Goal: Task Accomplishment & Management: Manage account settings

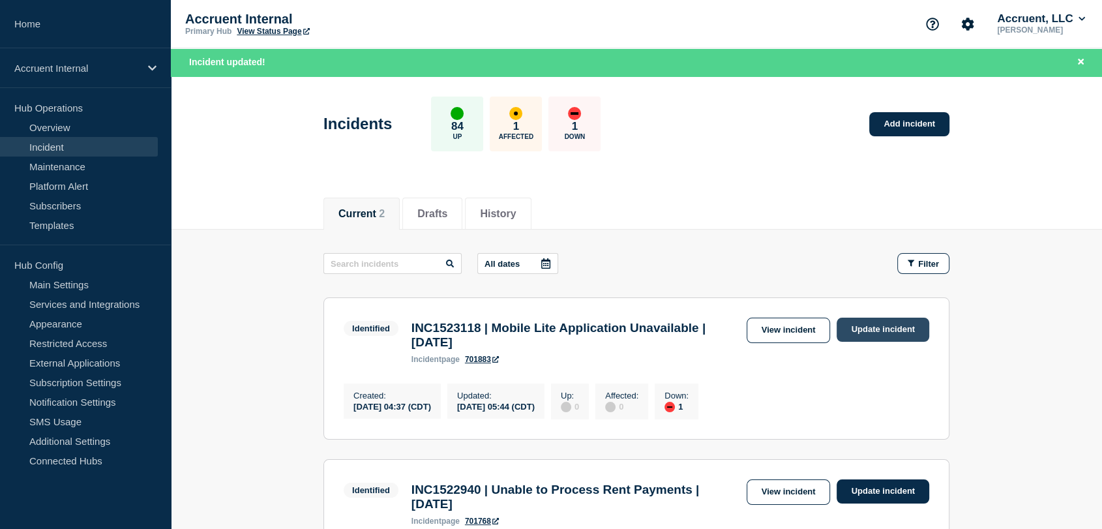
click at [860, 328] on link "Update incident" at bounding box center [883, 330] width 93 height 24
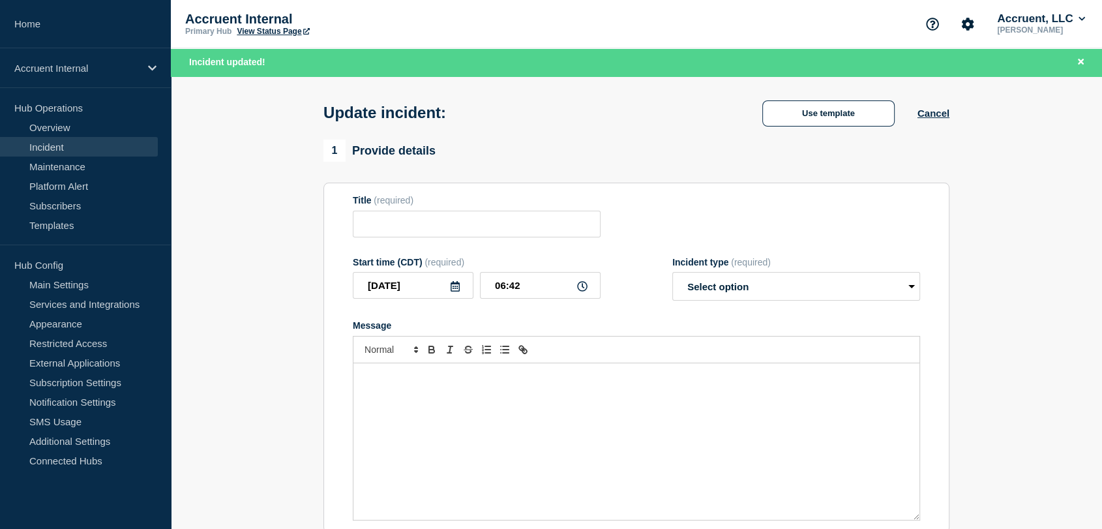
type input "INC1523118 | Mobile Lite Application Unavailable | [DATE]"
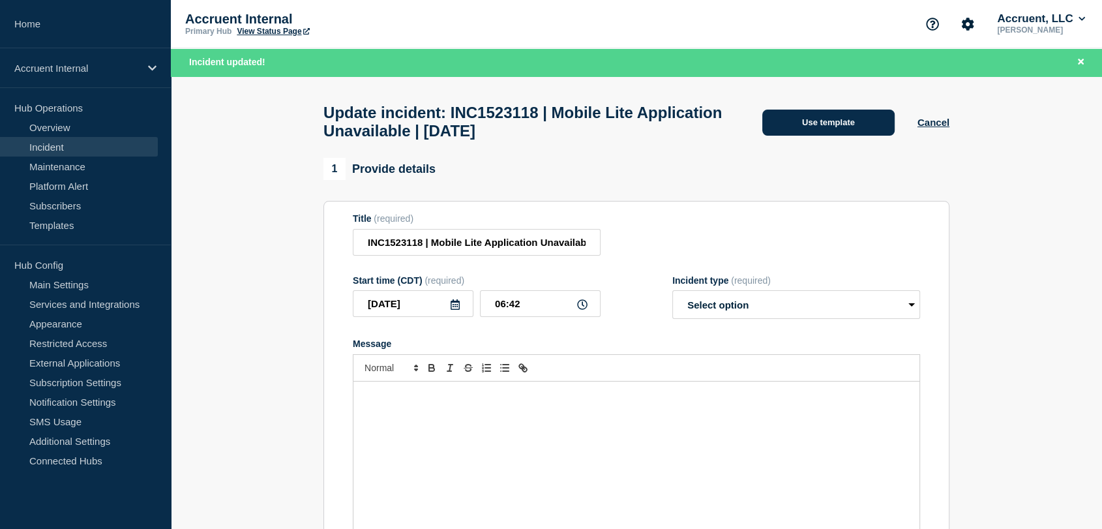
click at [770, 119] on button "Use template" at bounding box center [829, 123] width 132 height 26
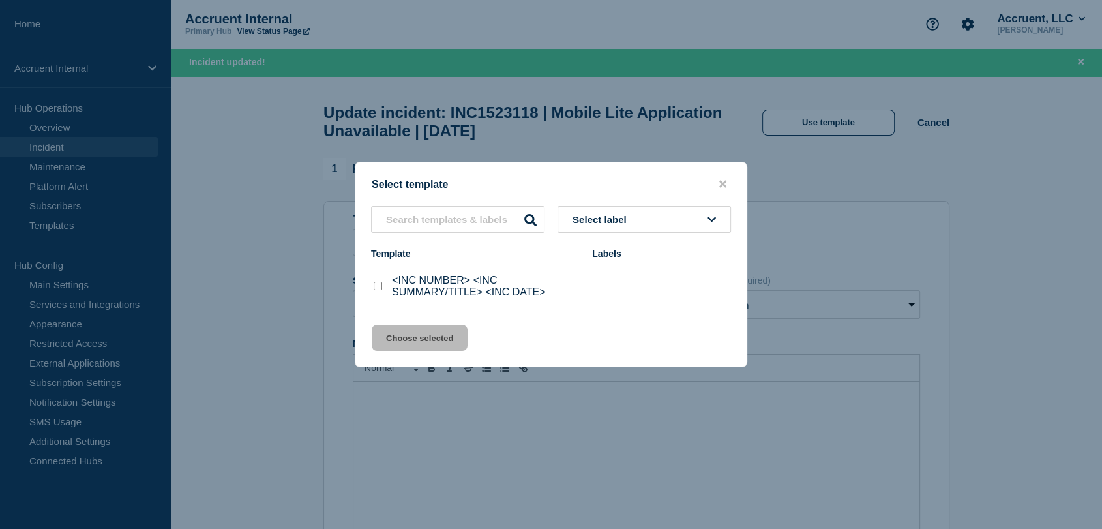
click at [377, 288] on input "<INC NUMBER> <INC SUMMARY/TITLE> <INC DATE> checkbox" at bounding box center [378, 286] width 8 height 8
checkbox input "true"
click at [449, 335] on button "Choose selected" at bounding box center [420, 338] width 96 height 26
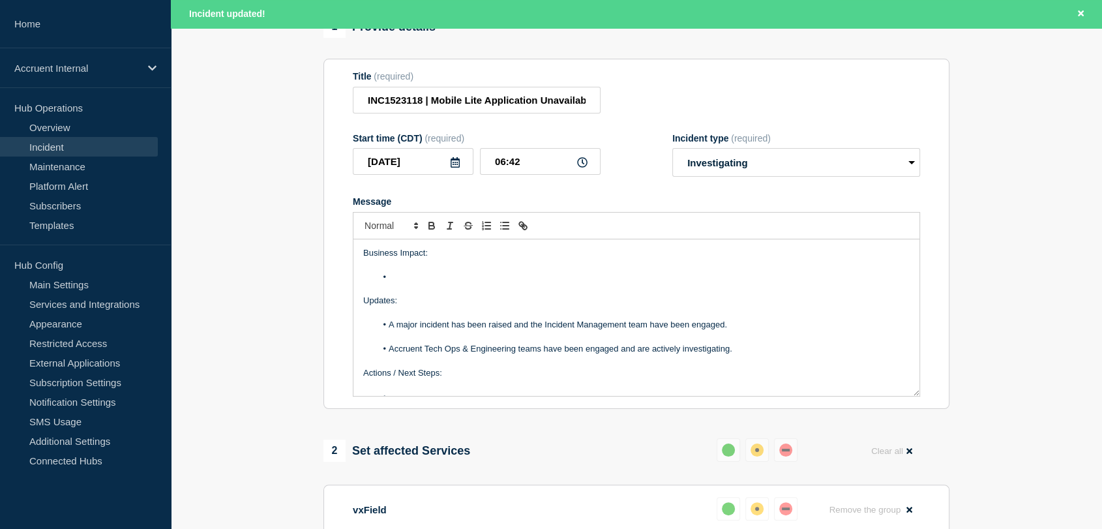
scroll to position [145, 0]
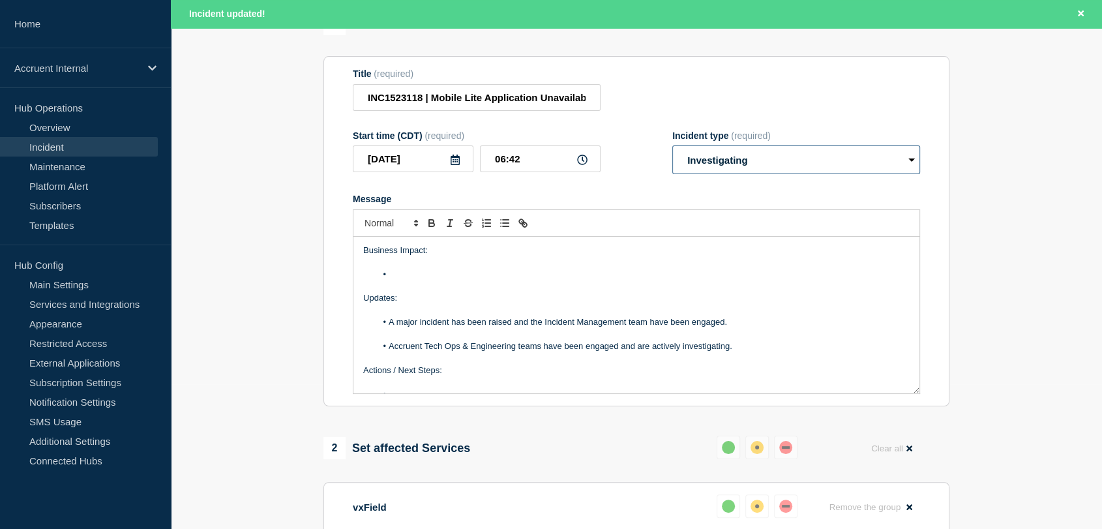
click at [783, 174] on select "Select option Investigating Identified Monitoring Resolved" at bounding box center [797, 159] width 248 height 29
select select "monitoring"
click at [673, 174] on select "Select option Investigating Identified Monitoring Resolved" at bounding box center [797, 159] width 248 height 29
click at [448, 280] on li "Message" at bounding box center [643, 275] width 534 height 12
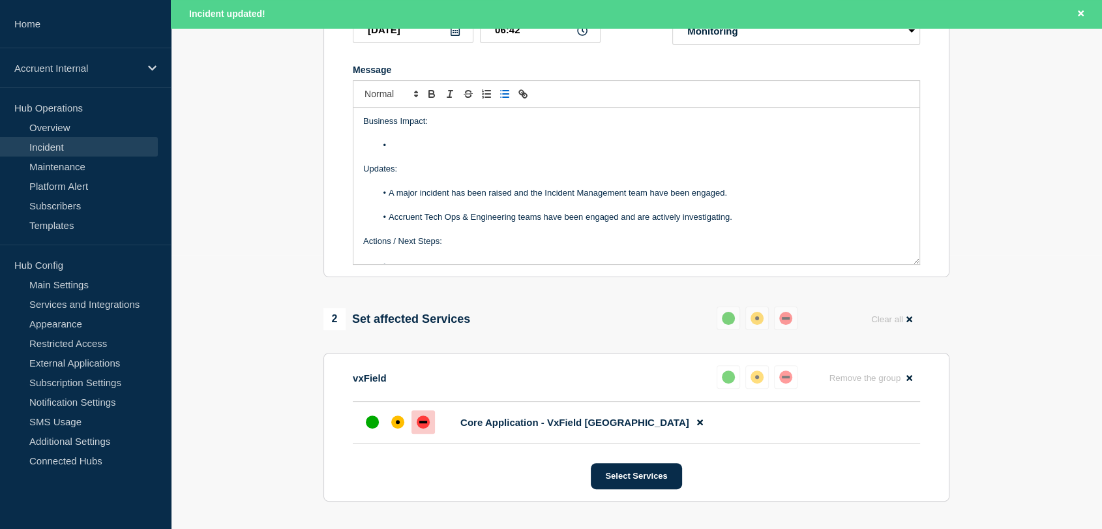
scroll to position [290, 0]
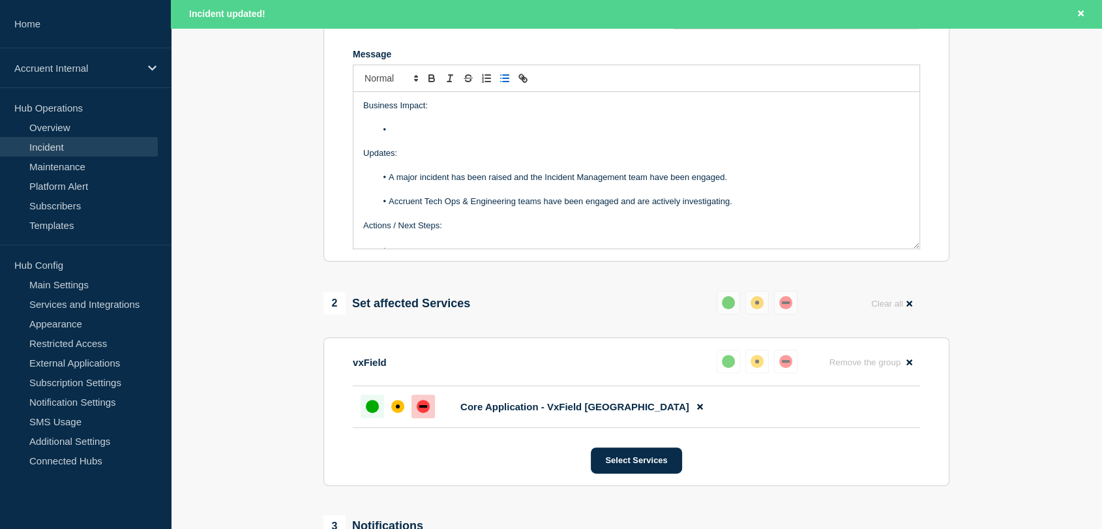
click at [368, 413] on div "up" at bounding box center [372, 406] width 13 height 13
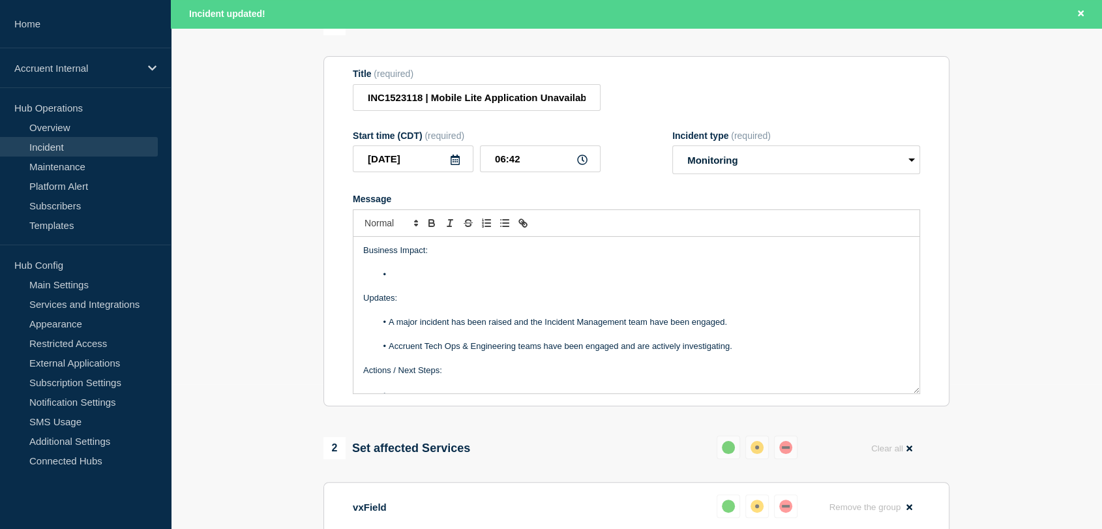
click at [417, 280] on li "Message" at bounding box center [643, 275] width 534 height 12
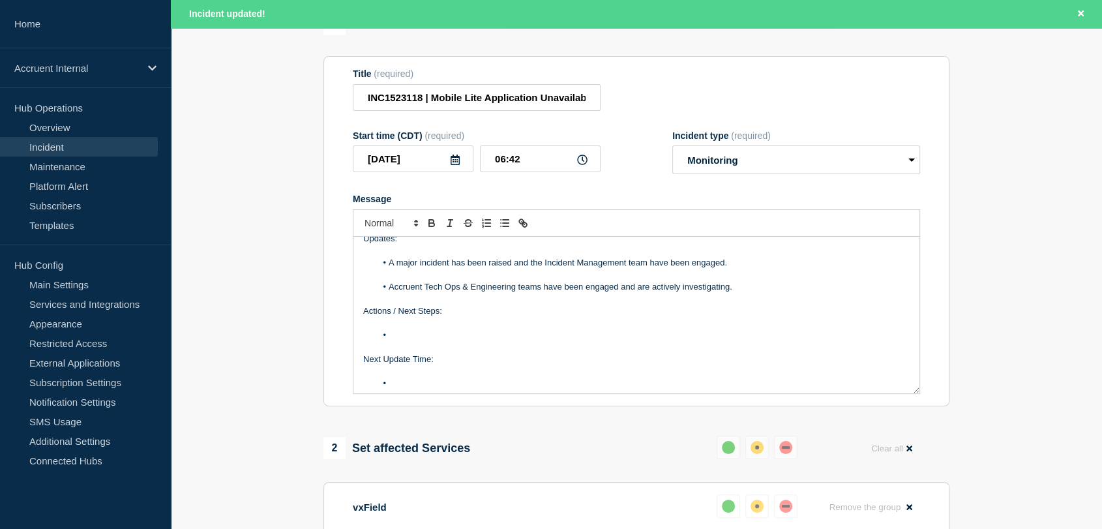
scroll to position [136, 0]
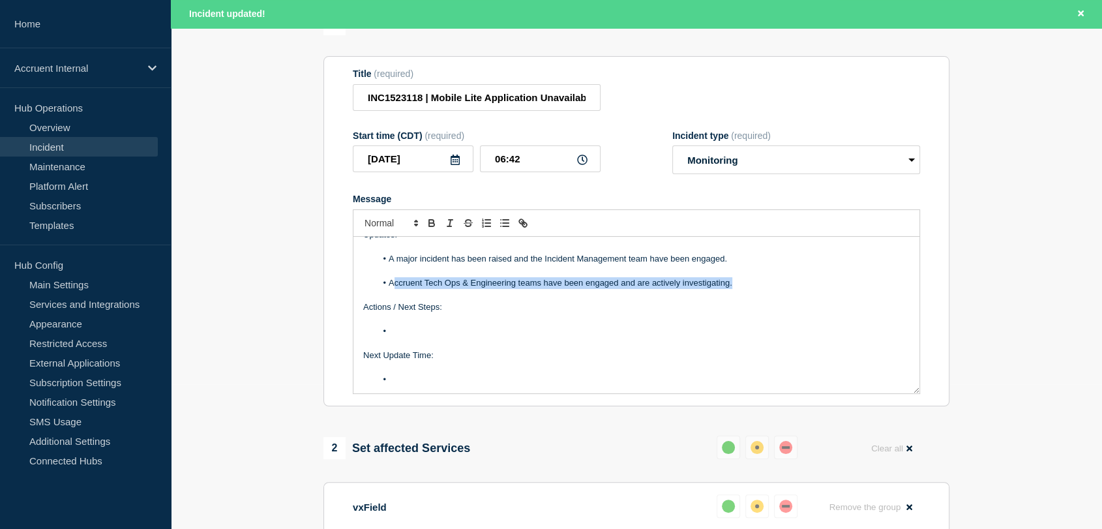
drag, startPoint x: 737, startPoint y: 313, endPoint x: 395, endPoint y: 313, distance: 341.8
click at [395, 289] on li "Accruent Tech Ops & Engineering teams have been engaged and are actively invest…" at bounding box center [643, 283] width 534 height 12
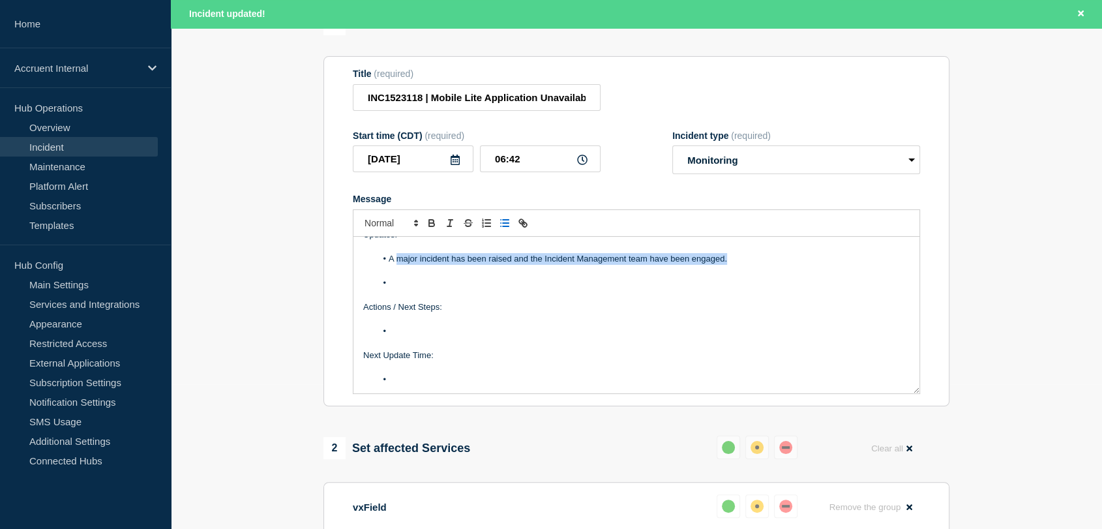
drag, startPoint x: 738, startPoint y: 291, endPoint x: 397, endPoint y: 290, distance: 341.8
click at [397, 265] on li "A major incident has been raised and the Incident Management team have been eng…" at bounding box center [643, 259] width 534 height 12
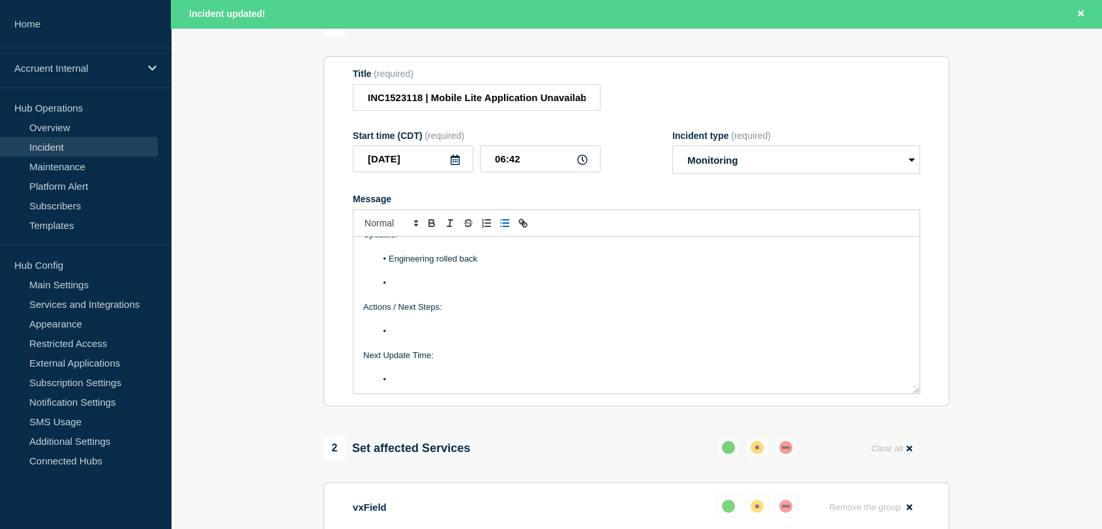
click at [500, 265] on li "Engineering rolled back" at bounding box center [643, 259] width 534 height 12
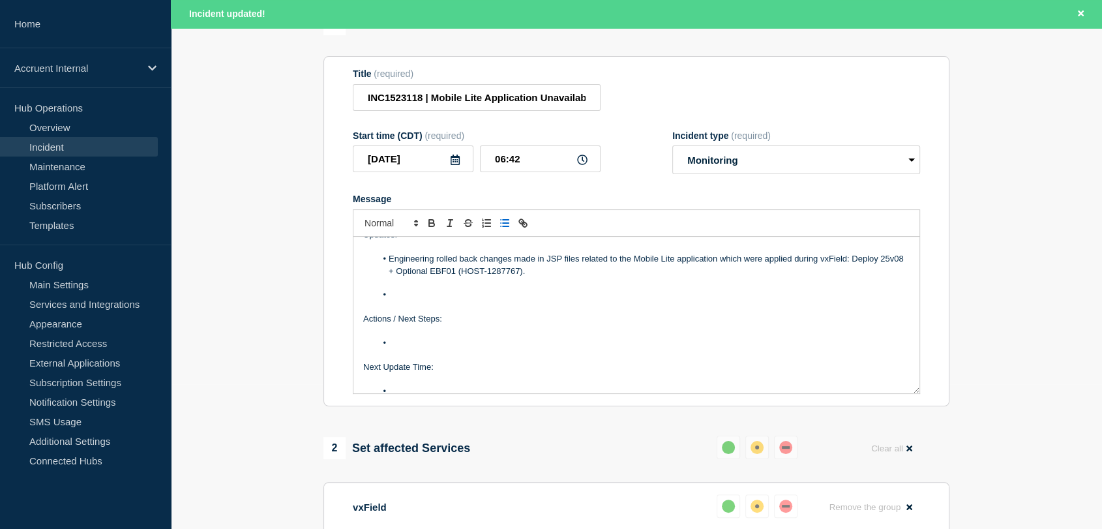
click at [438, 301] on li "Message" at bounding box center [643, 295] width 534 height 12
click at [861, 301] on li "Testing in [GEOGRAPHIC_DATA] proved successful that the impact was resolved, wh…" at bounding box center [643, 295] width 534 height 12
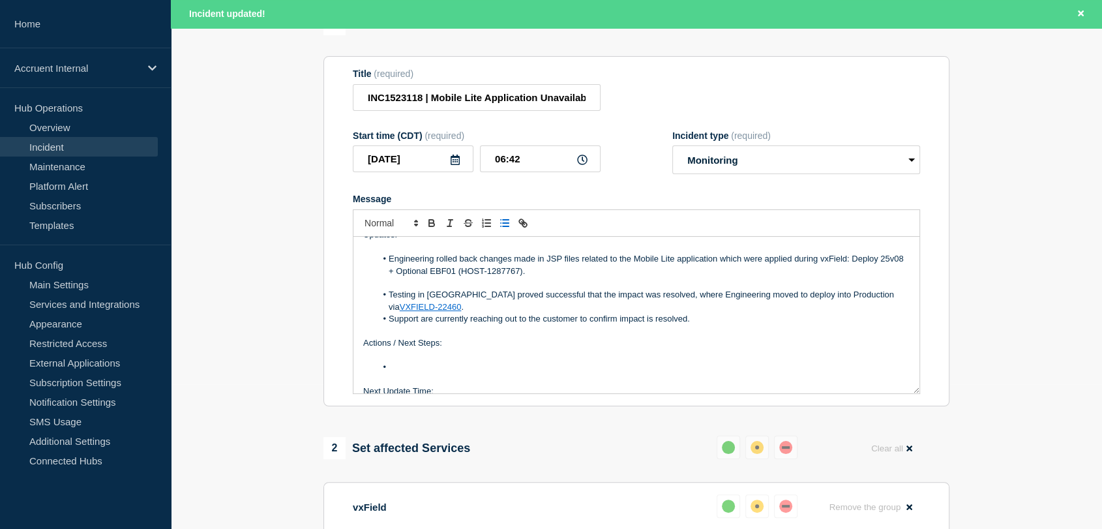
click at [446, 313] on li "Testing in [GEOGRAPHIC_DATA] proved successful that the impact was resolved, wh…" at bounding box center [643, 301] width 534 height 24
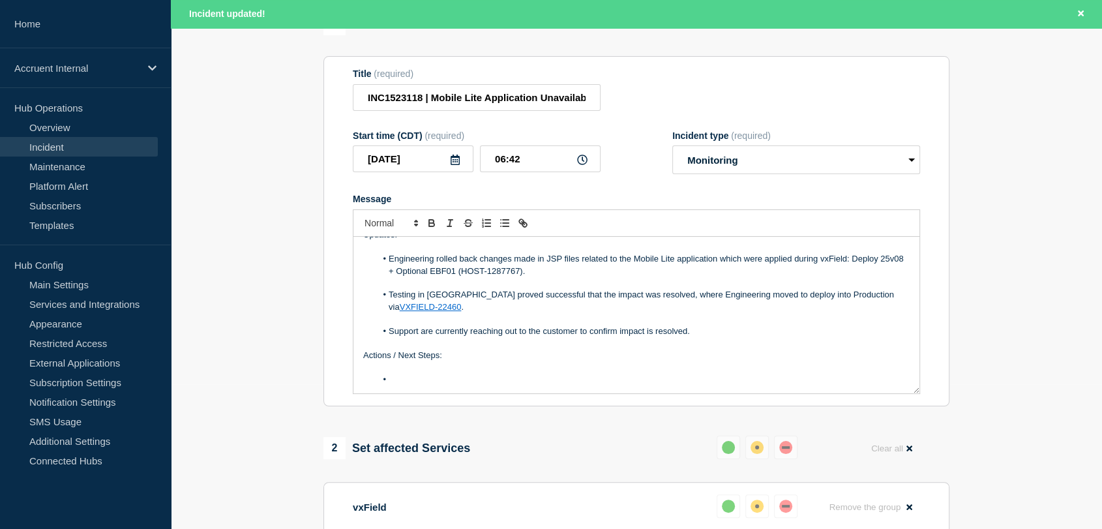
click at [530, 313] on li "Testing in [GEOGRAPHIC_DATA] proved successful that the impact was resolved, wh…" at bounding box center [643, 301] width 534 height 24
click at [605, 313] on li "Testing in [GEOGRAPHIC_DATA] proved successful the impact was resolved, where E…" at bounding box center [643, 301] width 534 height 24
click at [906, 324] on div "Business Impact: Customer (E.ON) has reported their entire userbase cannot acce…" at bounding box center [637, 315] width 566 height 157
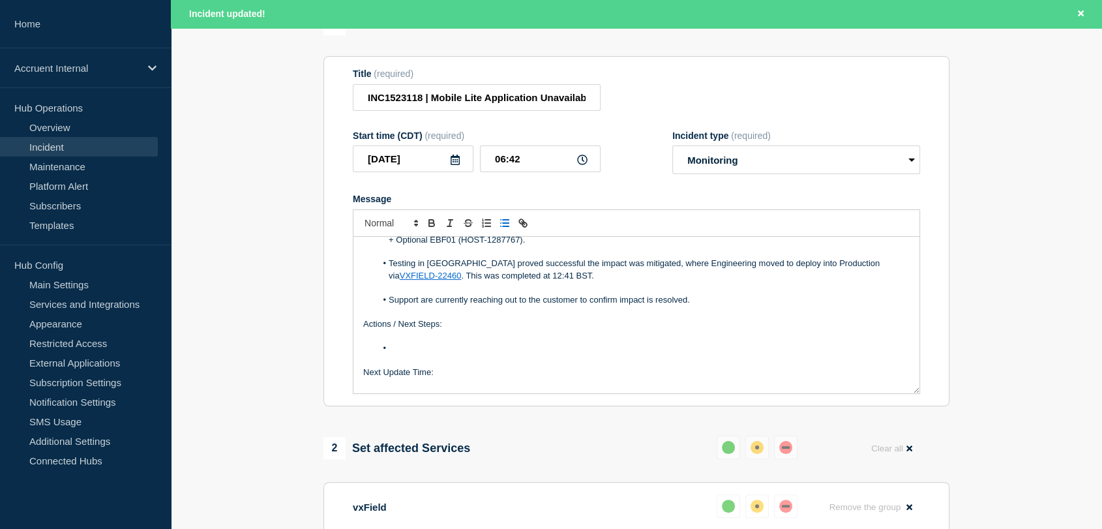
scroll to position [184, 0]
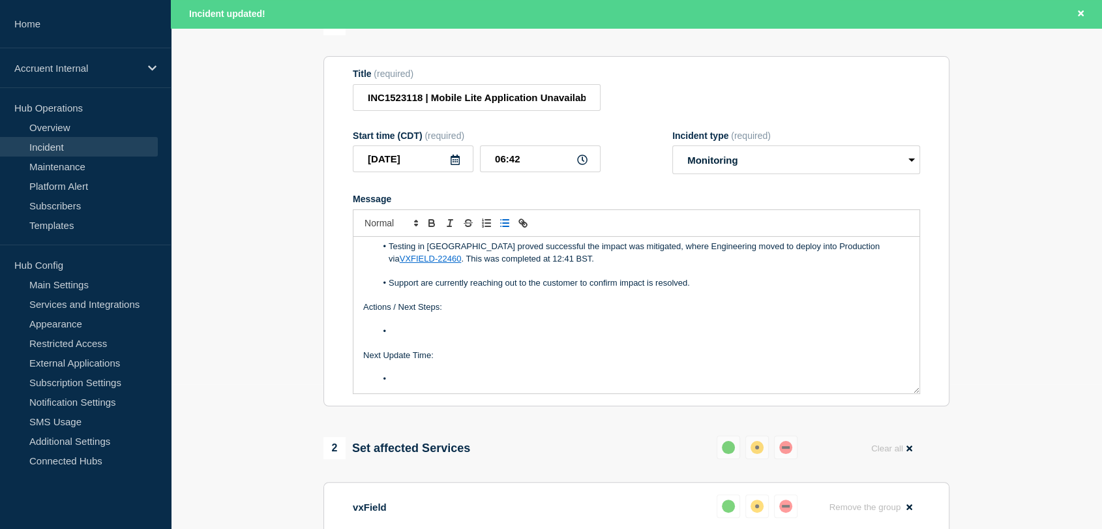
click at [428, 337] on li "Message" at bounding box center [643, 332] width 534 height 12
click at [410, 385] on li "Message" at bounding box center [643, 379] width 534 height 12
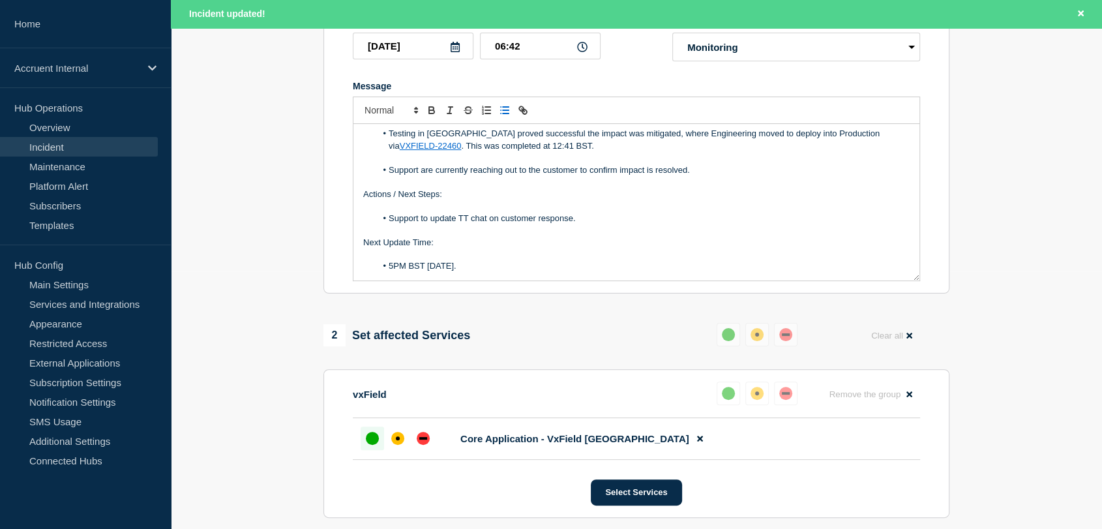
scroll to position [362, 0]
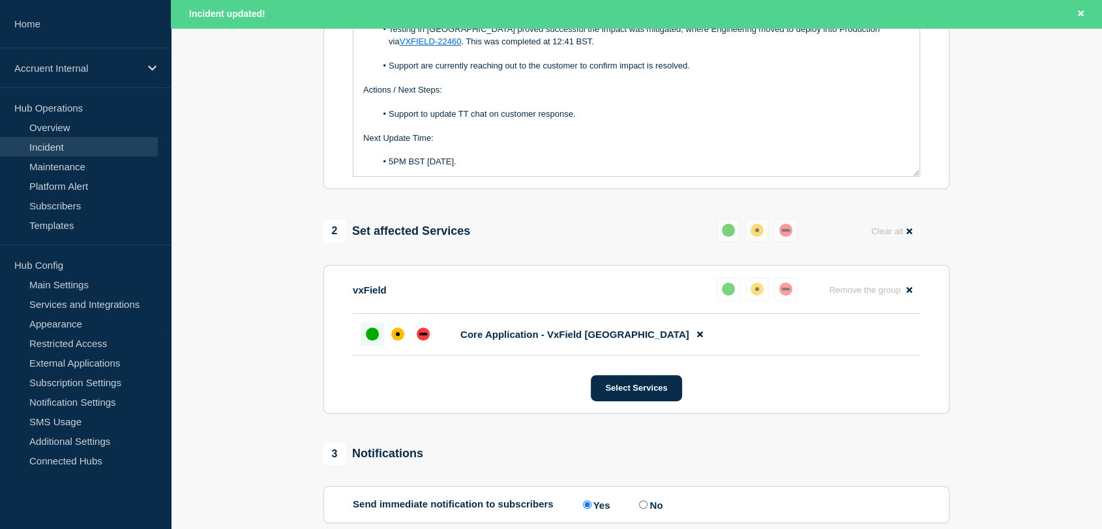
click at [374, 341] on div "up" at bounding box center [372, 333] width 13 height 13
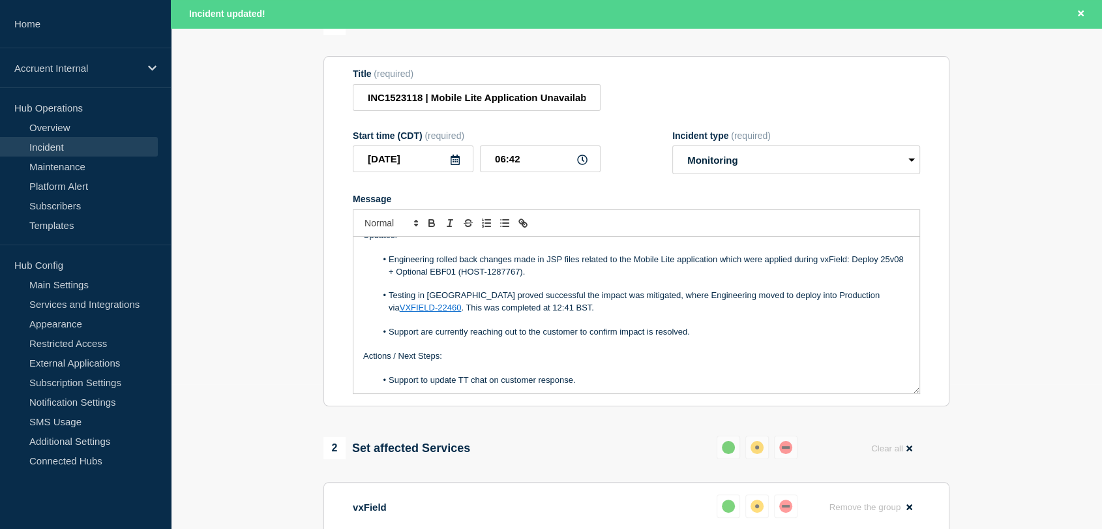
scroll to position [0, 0]
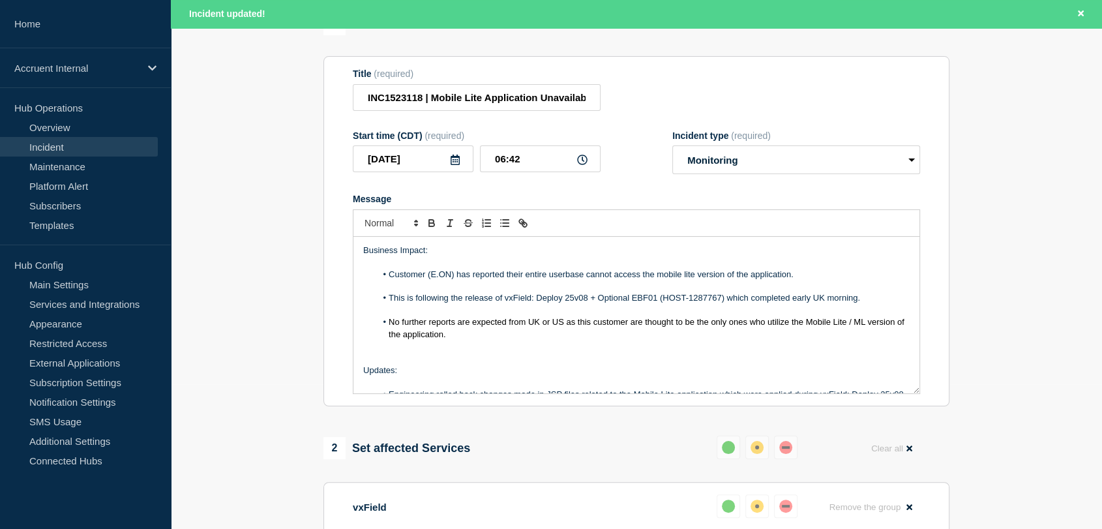
drag, startPoint x: 605, startPoint y: 362, endPoint x: 359, endPoint y: 395, distance: 248.2
click at [359, 393] on div "Business Impact: Customer (E.ON) has reported their entire userbase cannot acce…" at bounding box center [637, 315] width 566 height 157
copy div "Updates: Engineering rolled back changes made in JSP files related to the Mobil…"
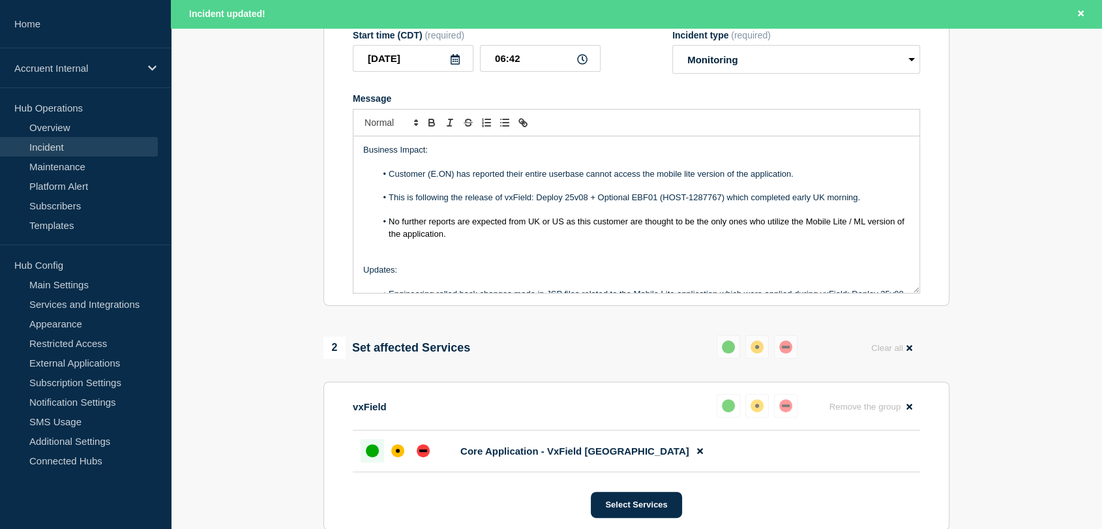
scroll to position [362, 0]
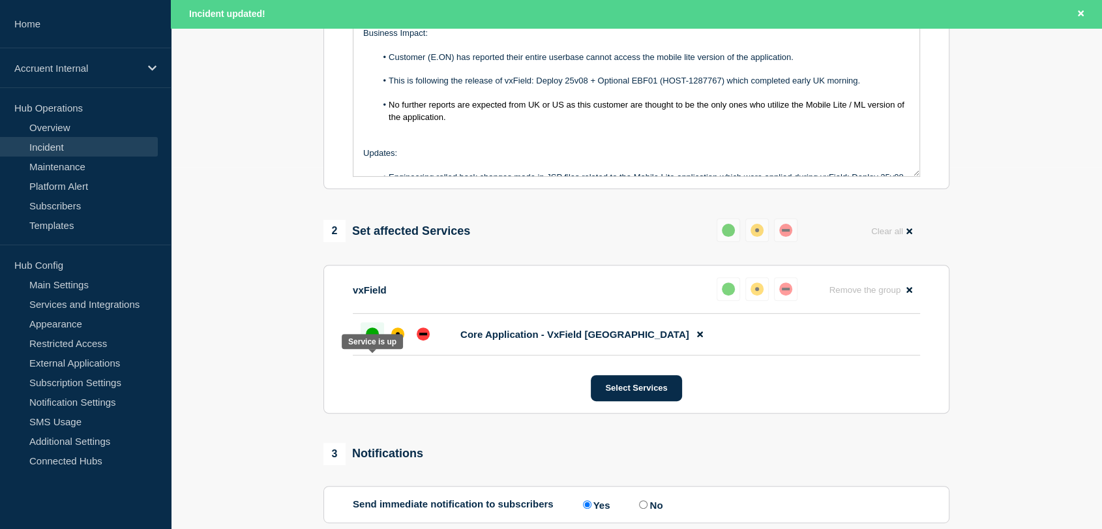
click at [377, 341] on div "up" at bounding box center [372, 333] width 13 height 13
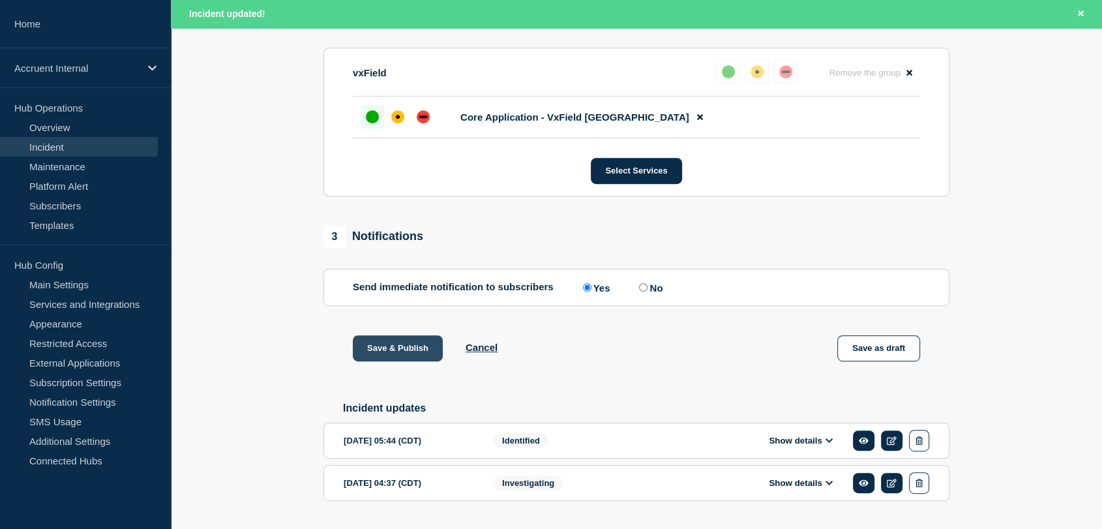
click at [414, 361] on button "Save & Publish" at bounding box center [398, 348] width 90 height 26
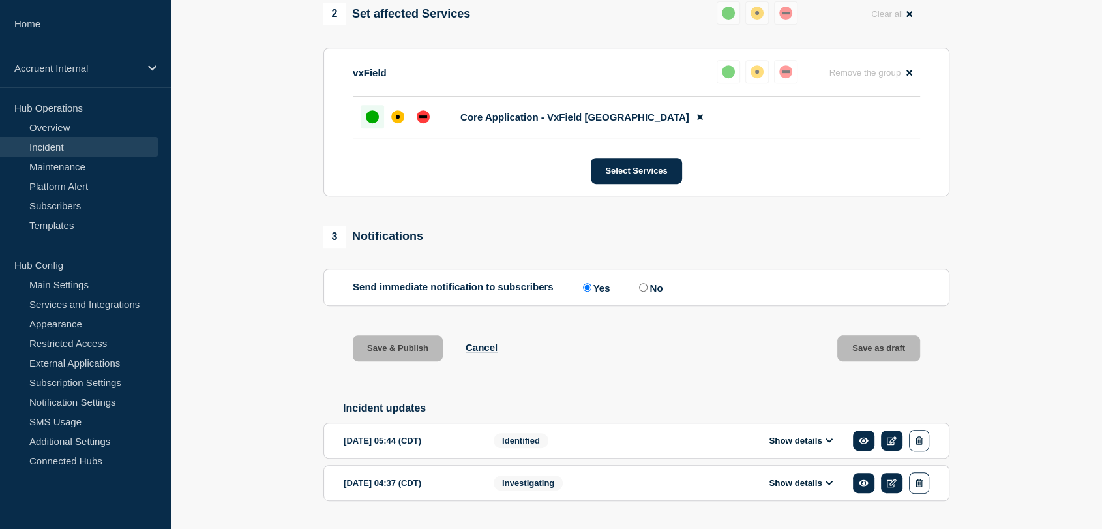
scroll to position [552, 0]
